Goal: Information Seeking & Learning: Check status

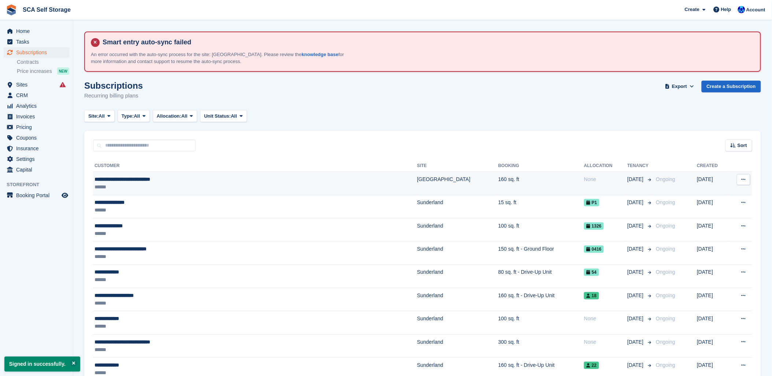
click at [144, 181] on span "**********" at bounding box center [123, 179] width 56 height 5
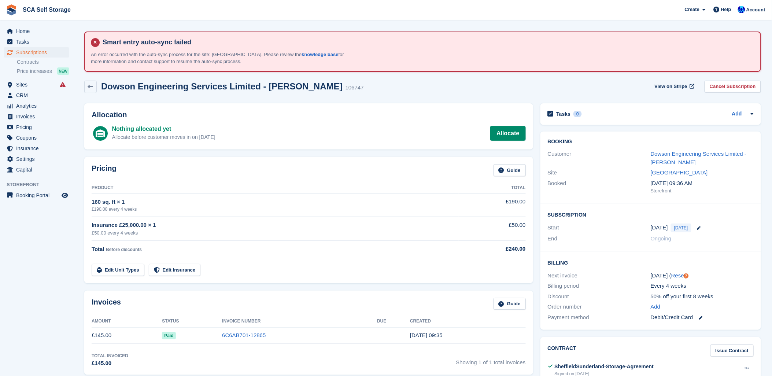
click at [664, 157] on div "Dowson Engineering Services Limited - Carl Dowson" at bounding box center [702, 158] width 103 height 16
click at [674, 158] on link "Dowson Engineering Services Limited - Carl Dowson" at bounding box center [699, 158] width 96 height 15
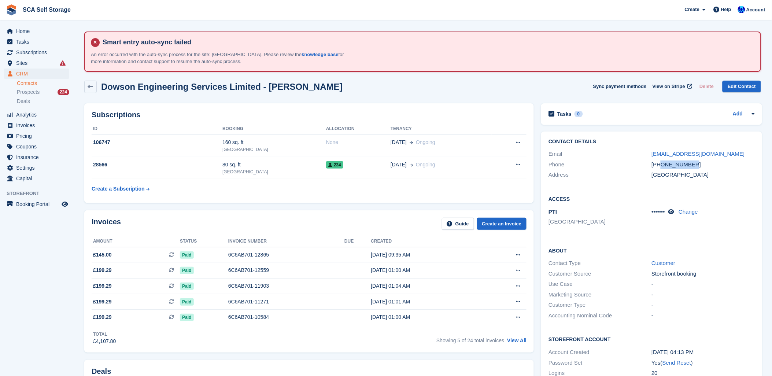
drag, startPoint x: 695, startPoint y: 163, endPoint x: 662, endPoint y: 163, distance: 33.0
click at [662, 163] on div "+447749990112" at bounding box center [703, 165] width 103 height 8
copy div "7749990112"
click at [114, 229] on div "Invoices Guide Create an Invoice" at bounding box center [309, 226] width 435 height 16
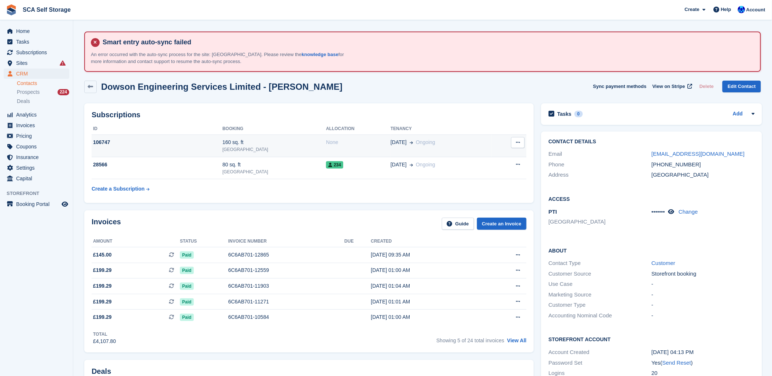
click at [222, 146] on td "106747" at bounding box center [157, 146] width 131 height 22
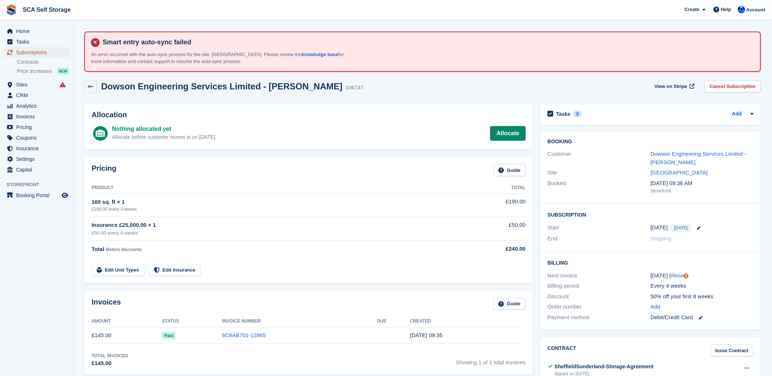
click at [25, 49] on span "Subscriptions" at bounding box center [38, 52] width 44 height 10
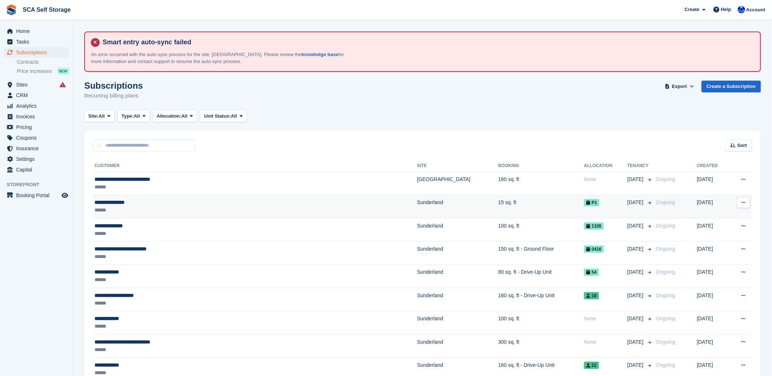
click at [132, 199] on div "**********" at bounding box center [201, 203] width 212 height 8
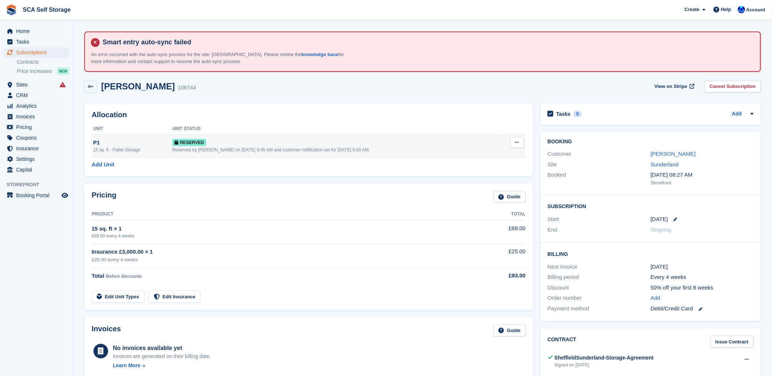
click at [224, 149] on div "Reserved by [PERSON_NAME] on [DATE] 9:45 AM and customer notification set for […" at bounding box center [336, 150] width 328 height 7
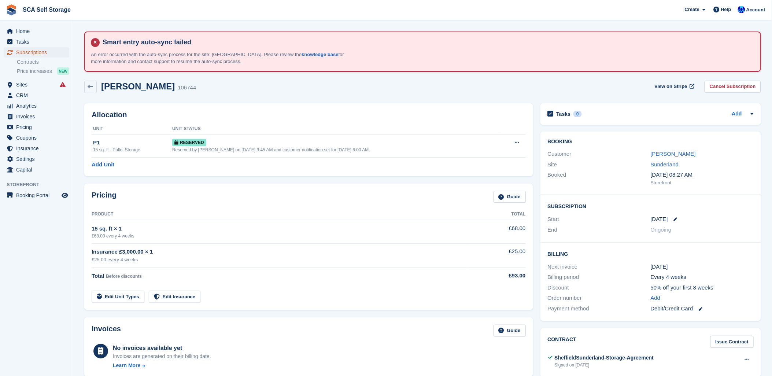
click at [32, 48] on span "Subscriptions" at bounding box center [38, 52] width 44 height 10
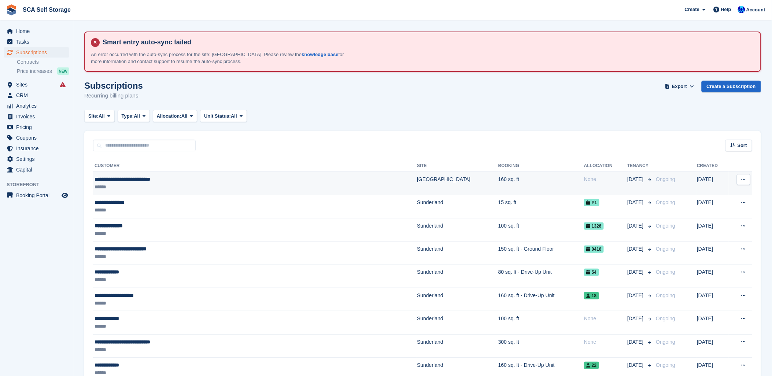
click at [179, 173] on td "**********" at bounding box center [255, 183] width 324 height 23
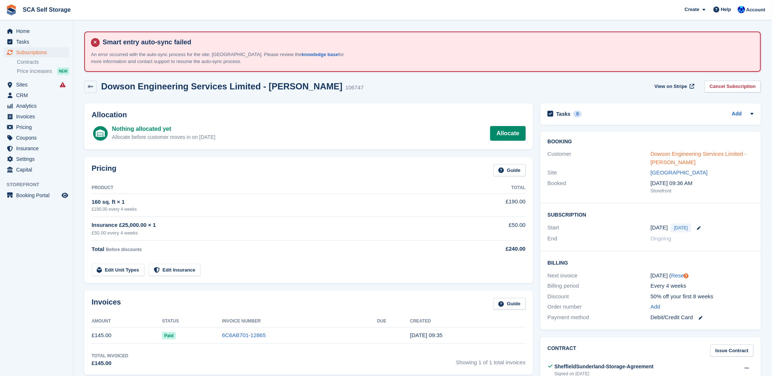
drag, startPoint x: 708, startPoint y: 152, endPoint x: 653, endPoint y: 179, distance: 61.0
click at [707, 152] on link "Dowson Engineering Services Limited - Carl Dowson" at bounding box center [699, 158] width 96 height 15
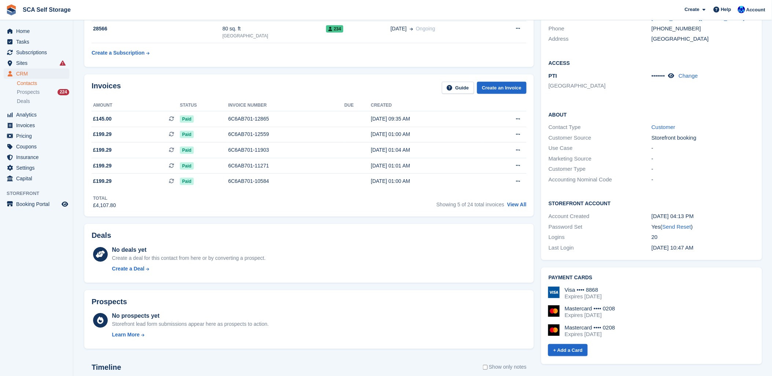
scroll to position [203, 0]
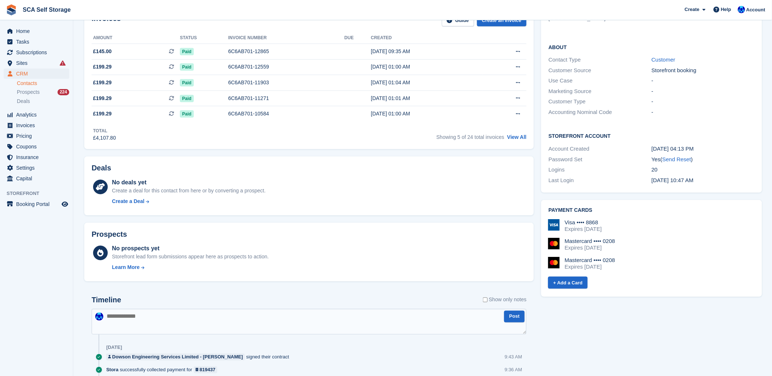
drag, startPoint x: 239, startPoint y: 316, endPoint x: 246, endPoint y: 316, distance: 6.2
click at [242, 316] on textarea at bounding box center [309, 322] width 435 height 26
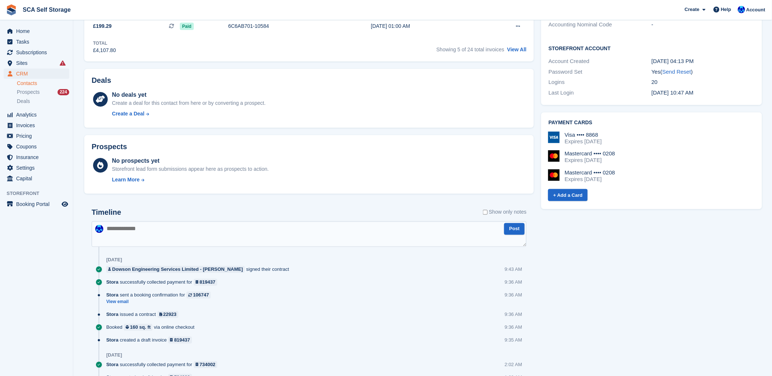
scroll to position [325, 0]
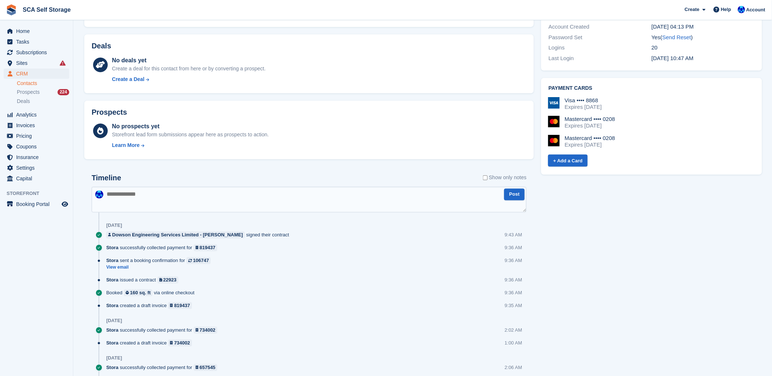
click at [218, 197] on textarea at bounding box center [309, 200] width 435 height 26
type textarea "**********"
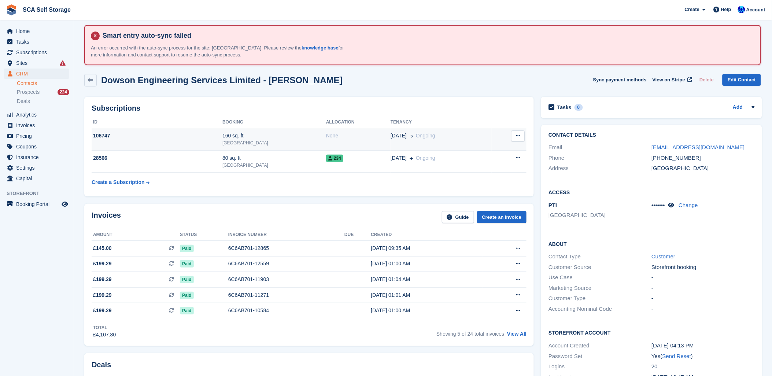
scroll to position [0, 0]
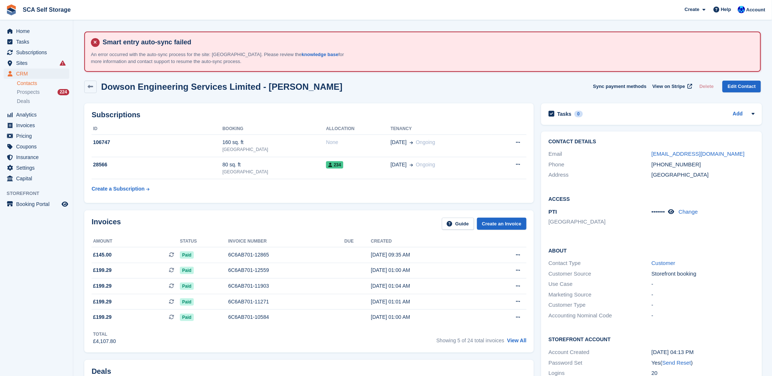
click at [376, 88] on div "Dowson Engineering Services Limited - Carl Dowson Sync payment methods View on …" at bounding box center [422, 87] width 677 height 12
drag, startPoint x: 154, startPoint y: 25, endPoint x: 160, endPoint y: 24, distance: 5.5
click at [369, 85] on div "Dowson Engineering Services Limited - Carl Dowson Sync payment methods View on …" at bounding box center [422, 87] width 677 height 12
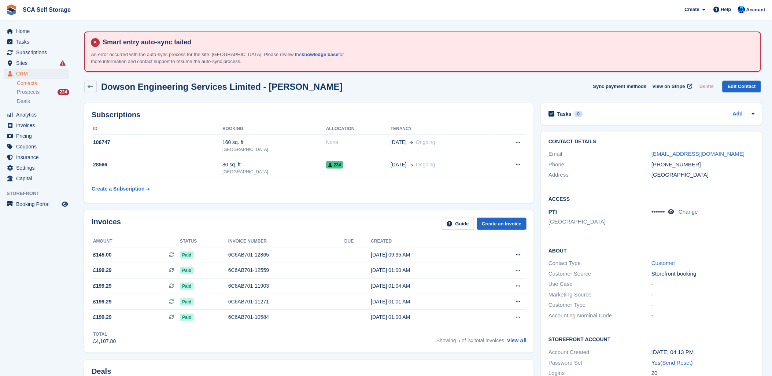
click at [373, 81] on div "Dowson Engineering Services Limited - Carl Dowson Sync payment methods View on …" at bounding box center [422, 87] width 677 height 12
drag, startPoint x: 453, startPoint y: 101, endPoint x: 460, endPoint y: 95, distance: 9.6
click at [453, 101] on div "Subscriptions ID Booking Allocation Tenancy 106747 160 sq. ft Sheffield None 06…" at bounding box center [309, 153] width 457 height 107
click at [48, 55] on span "Subscriptions" at bounding box center [38, 52] width 44 height 10
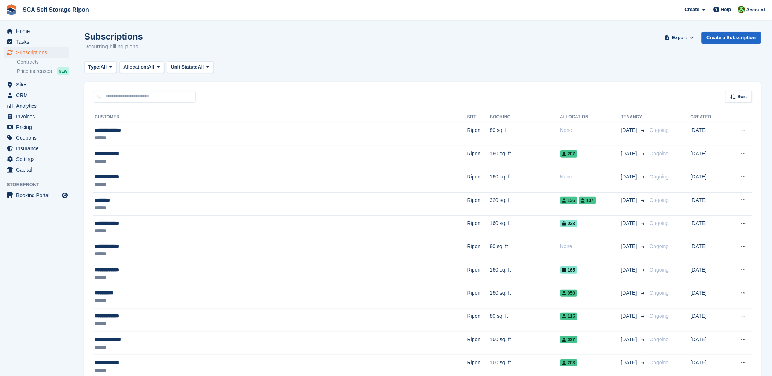
drag, startPoint x: 331, startPoint y: 59, endPoint x: 333, endPoint y: 64, distance: 5.1
click at [19, 87] on span "Sites" at bounding box center [38, 85] width 44 height 10
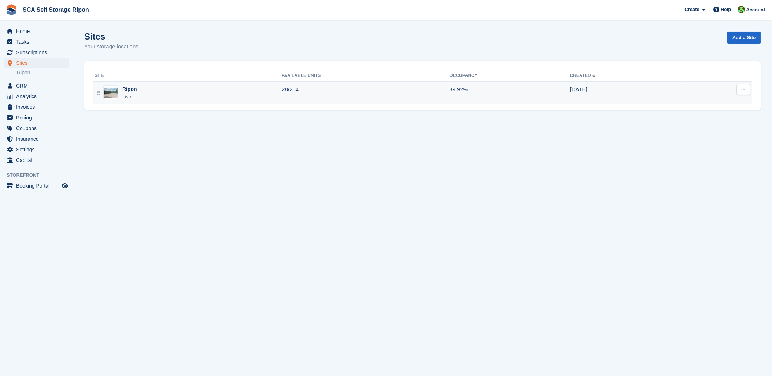
click at [148, 98] on div "Ripon Live" at bounding box center [188, 92] width 187 height 15
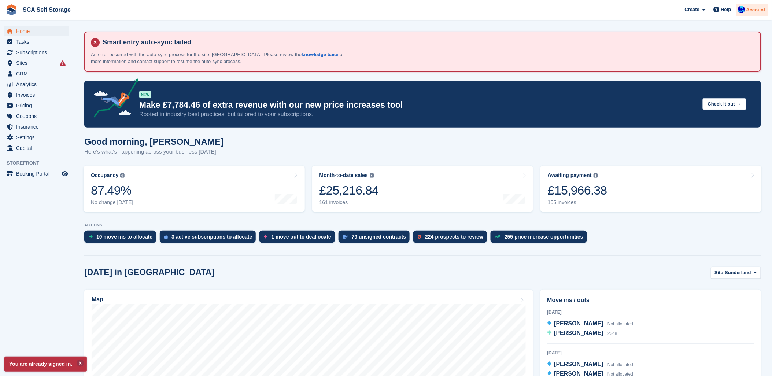
click at [753, 8] on span "Account" at bounding box center [756, 9] width 19 height 7
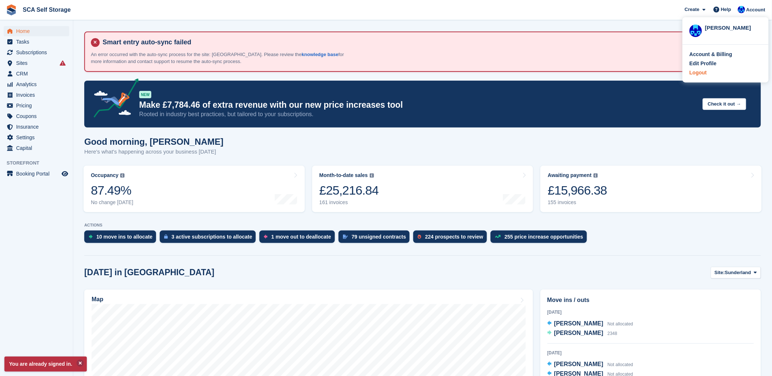
click at [698, 75] on div "Logout" at bounding box center [698, 73] width 17 height 8
